Goal: Register for event/course

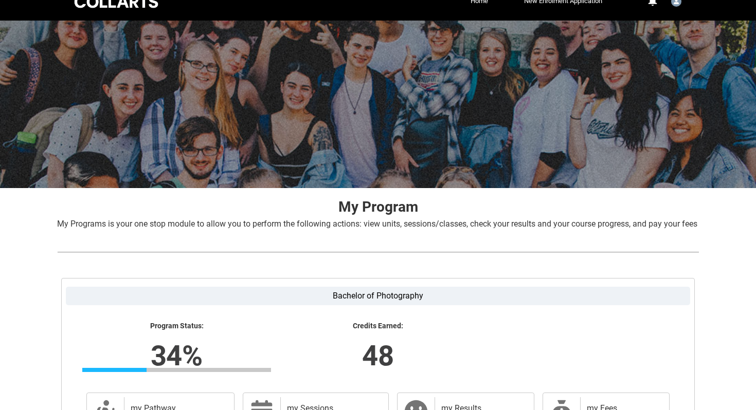
scroll to position [162, 0]
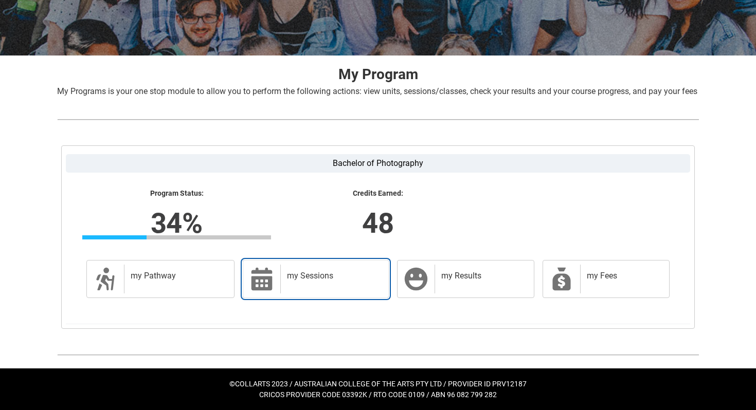
click at [266, 271] on icon at bounding box center [261, 279] width 21 height 23
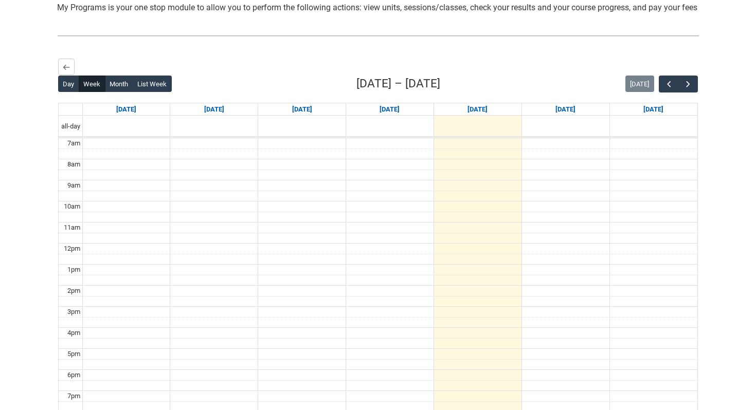
scroll to position [262, 0]
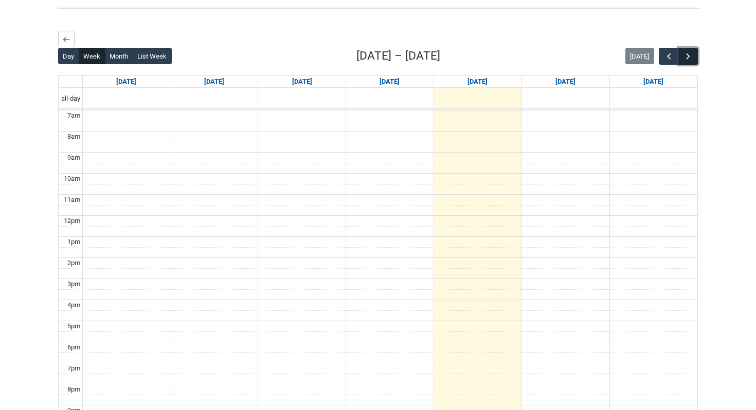
click at [689, 62] on span "button" at bounding box center [688, 56] width 10 height 10
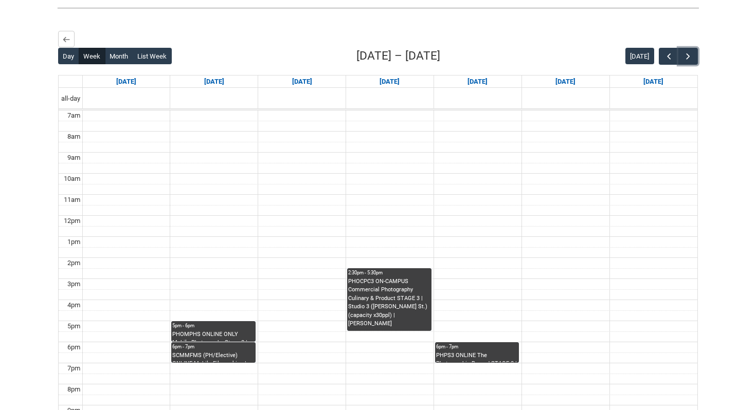
scroll to position [390, 0]
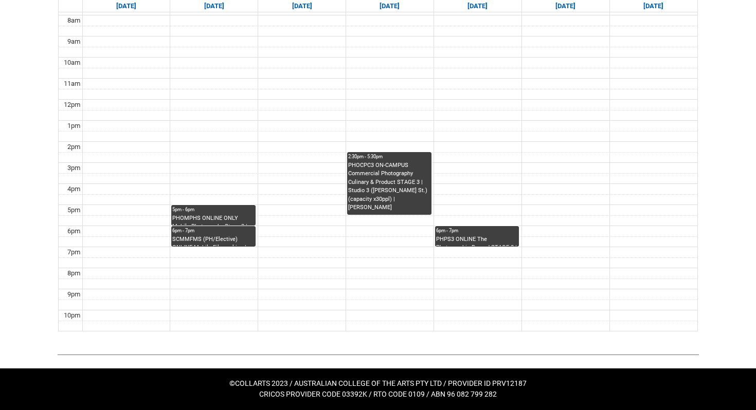
click at [226, 239] on div "SCMMFMS (PH/Elective) ONLINE Mobile Filmmaking | Online | Nigel Karikari" at bounding box center [213, 240] width 82 height 11
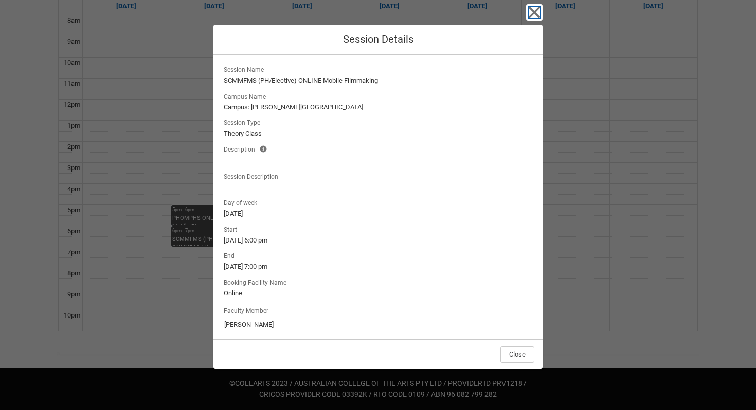
click at [531, 14] on icon "button" at bounding box center [535, 13] width 12 height 12
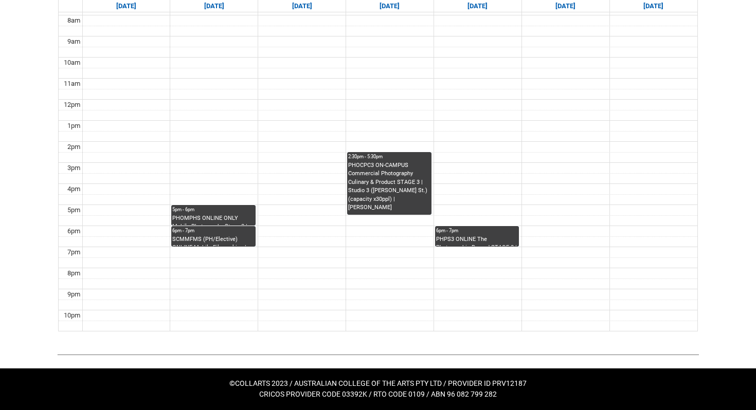
click at [448, 230] on div "6pm - 7pm" at bounding box center [477, 230] width 82 height 7
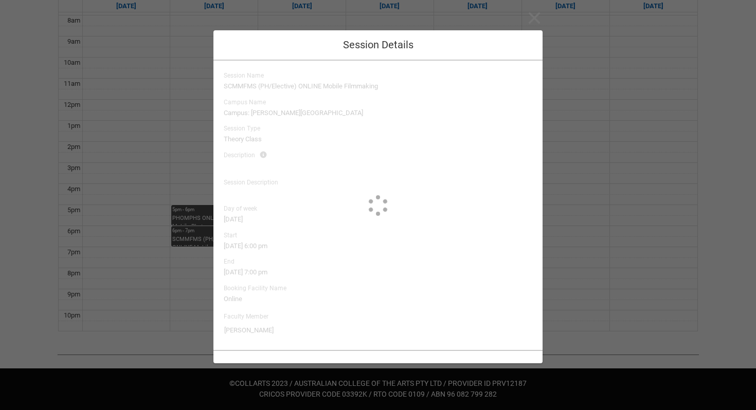
type input "Jess Ledwich"
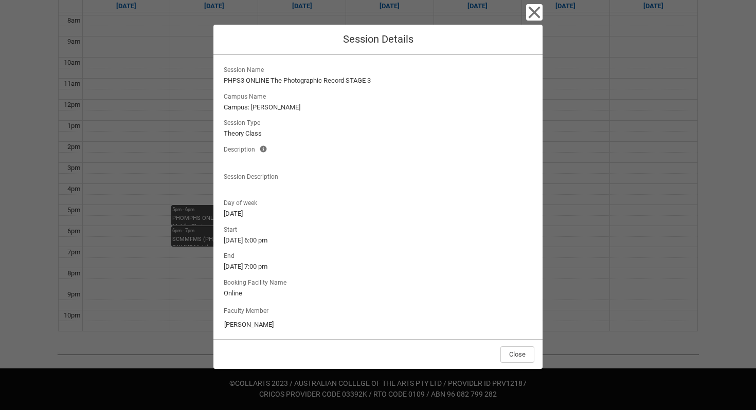
scroll to position [5, 0]
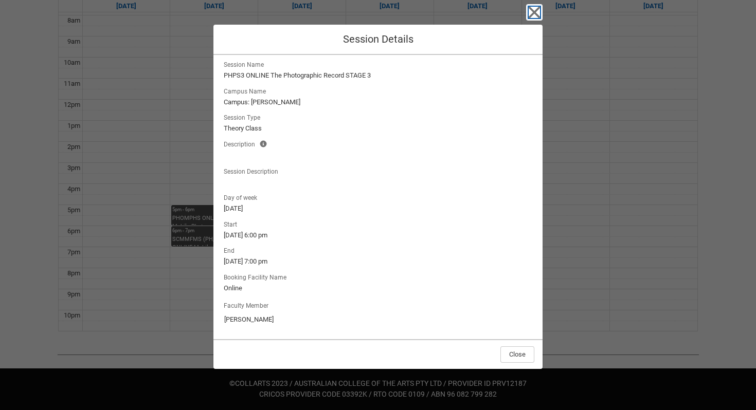
click at [529, 16] on icon "button" at bounding box center [534, 12] width 16 height 16
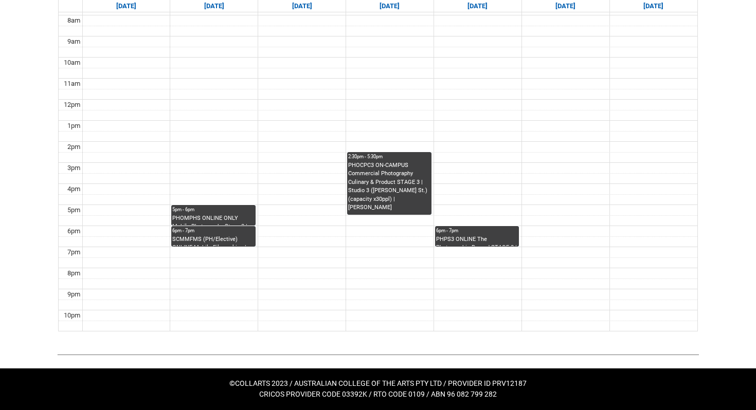
click at [469, 230] on div "6pm - 7pm" at bounding box center [477, 230] width 82 height 7
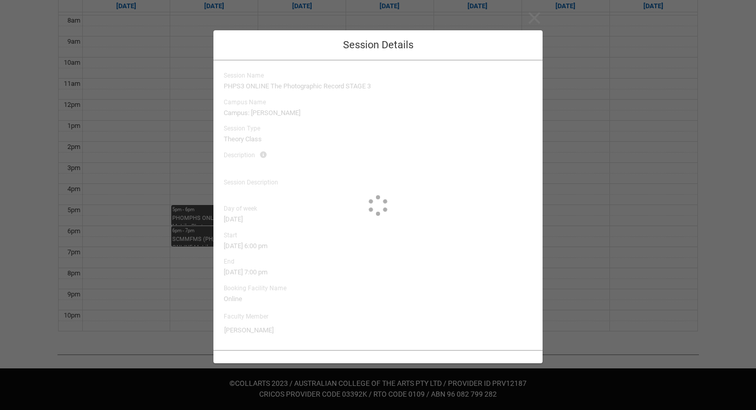
scroll to position [0, 0]
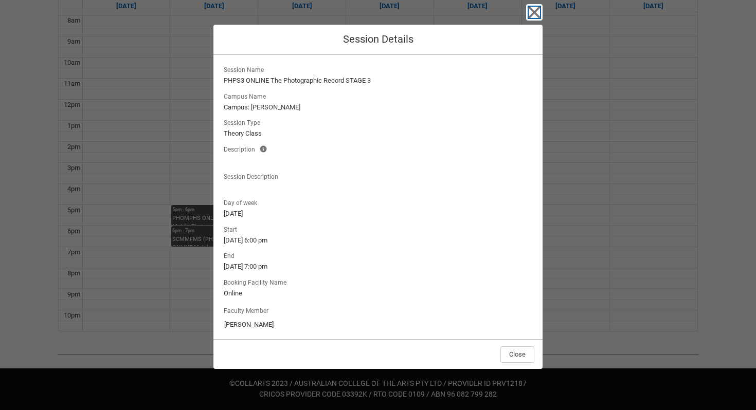
click at [533, 7] on icon "button" at bounding box center [534, 12] width 16 height 16
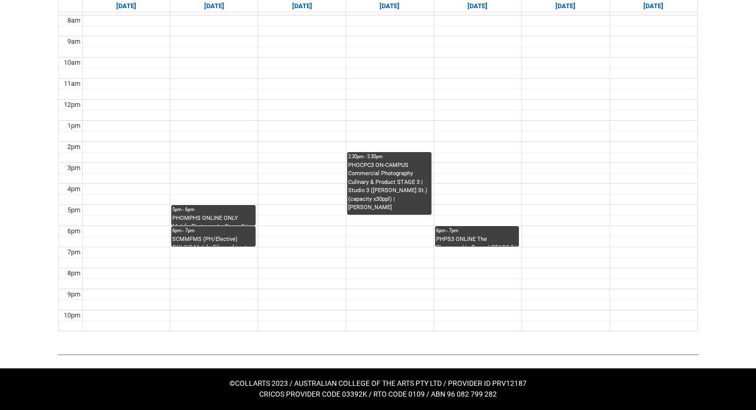
click at [481, 229] on div "6pm - 7pm" at bounding box center [477, 230] width 82 height 7
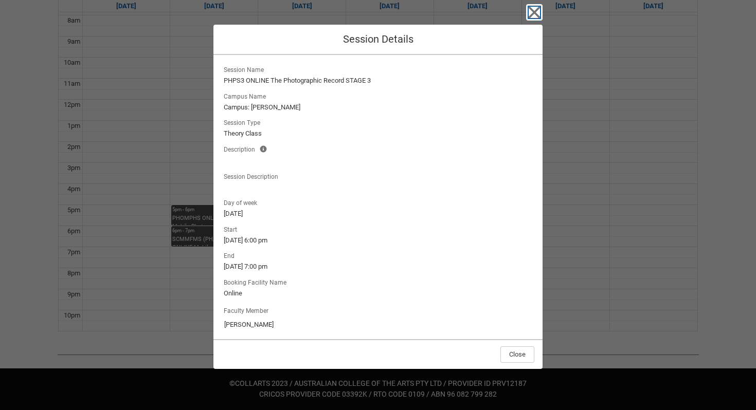
click at [534, 12] on icon "button" at bounding box center [535, 13] width 12 height 12
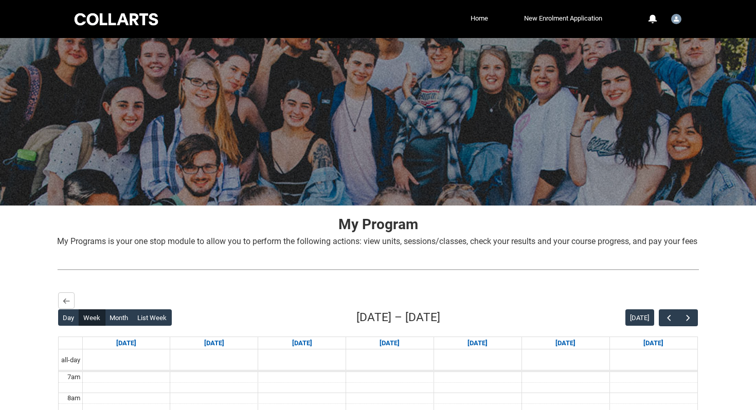
scroll to position [120, 0]
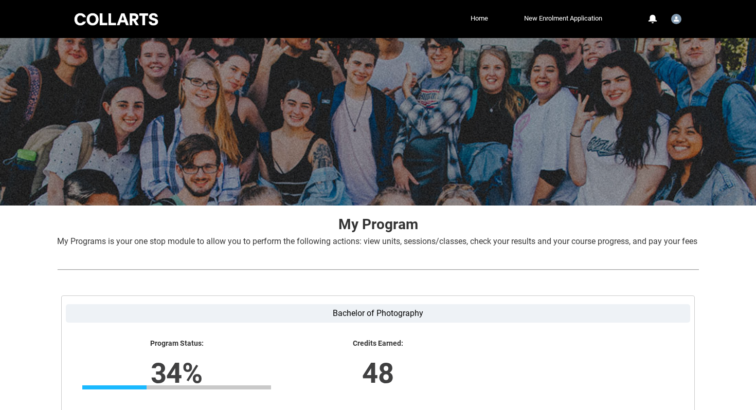
scroll to position [162, 0]
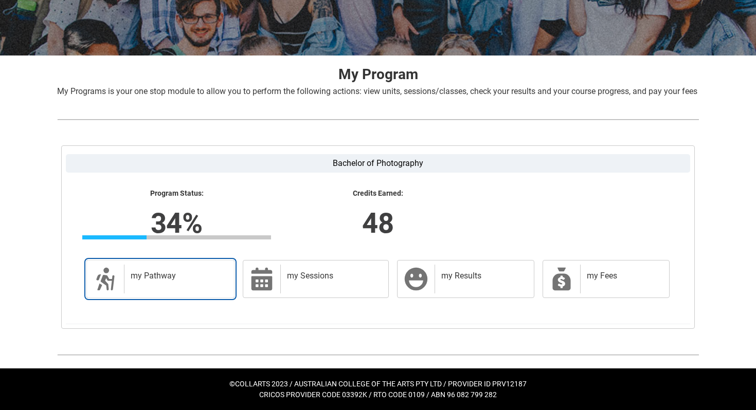
click at [192, 287] on div "my Pathway" at bounding box center [177, 279] width 106 height 29
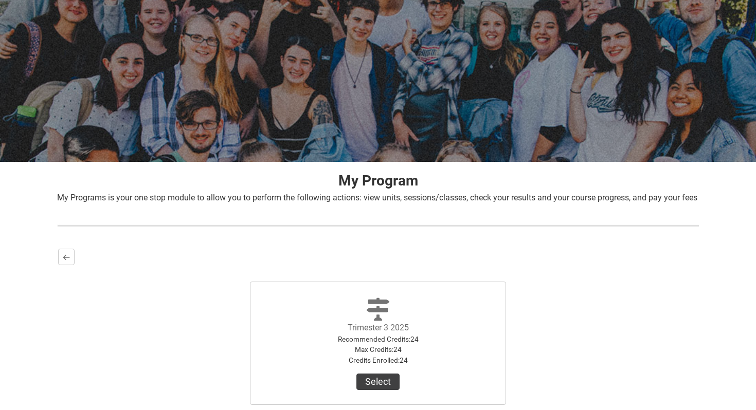
scroll to position [152, 0]
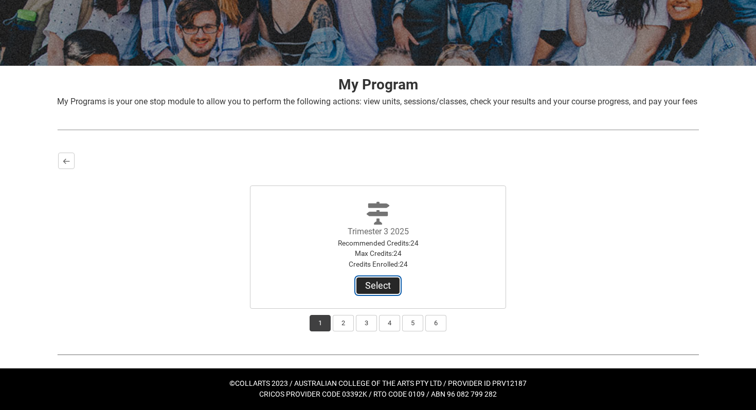
click at [371, 282] on button "Select" at bounding box center [377, 286] width 43 height 16
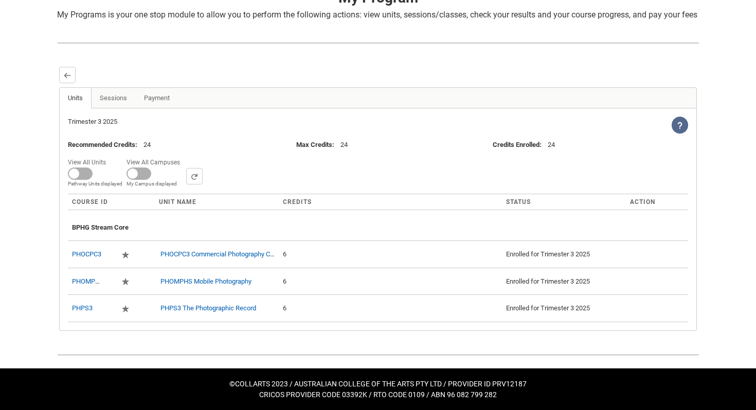
scroll to position [238, 0]
